Goal: Transaction & Acquisition: Purchase product/service

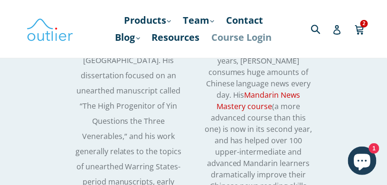
scroll to position [3117, 0]
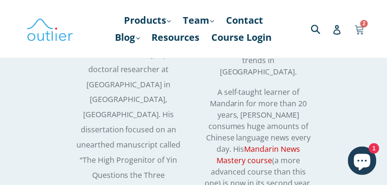
click at [354, 36] on icon at bounding box center [358, 29] width 9 height 14
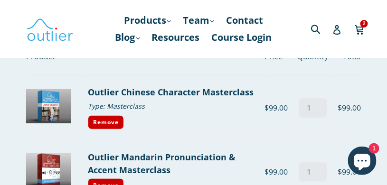
scroll to position [81, 0]
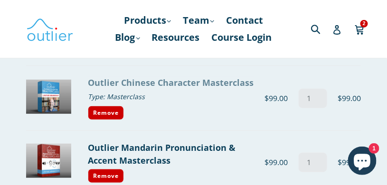
click at [140, 83] on link "Outlier Chinese Character Masterclass" at bounding box center [171, 82] width 166 height 11
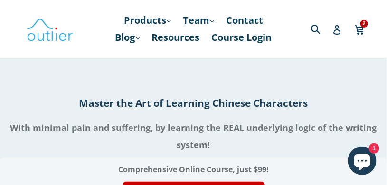
click at [288, 58] on div "Submit Search Log in Cart Cart 2 items expand/collapse" at bounding box center [318, 29] width 83 height 58
click at [357, 35] on icon at bounding box center [358, 34] width 2 height 2
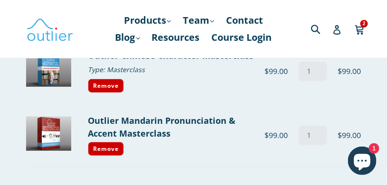
scroll to position [108, 0]
click at [106, 147] on link "Remove" at bounding box center [106, 149] width 36 height 14
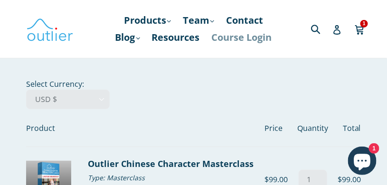
click at [207, 46] on link "Course Login" at bounding box center [242, 37] width 70 height 17
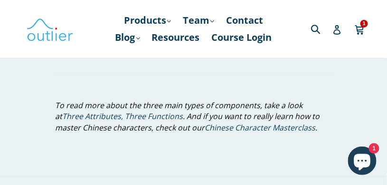
scroll to position [1599, 0]
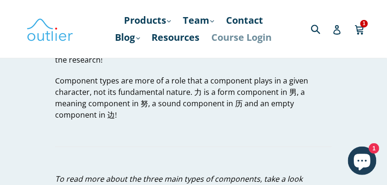
click at [207, 46] on link "Course Login" at bounding box center [242, 37] width 70 height 17
